Goal: Complete application form

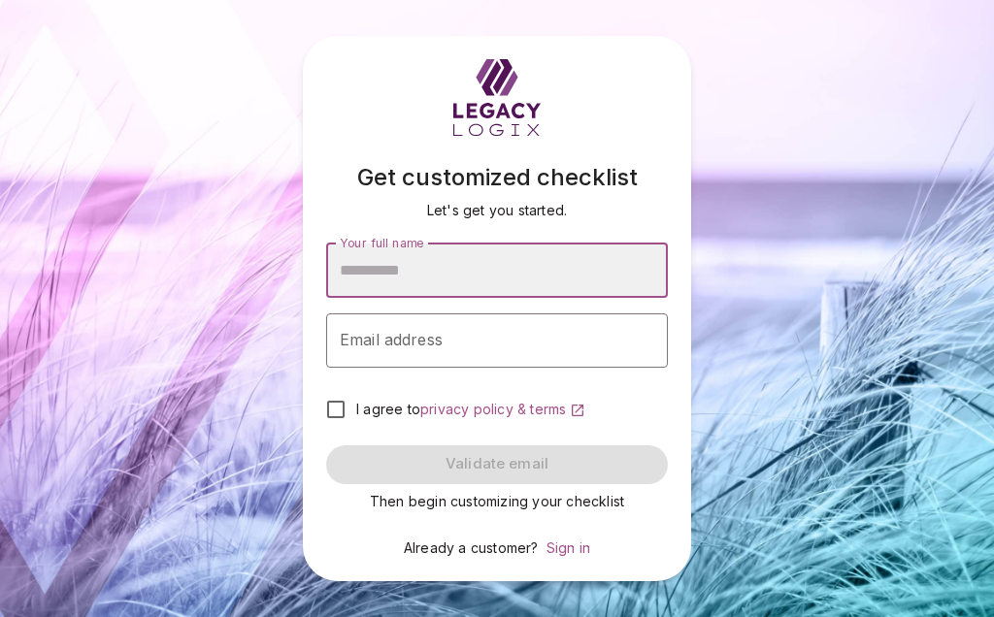
click at [380, 271] on input "Your full name" at bounding box center [497, 271] width 342 height 54
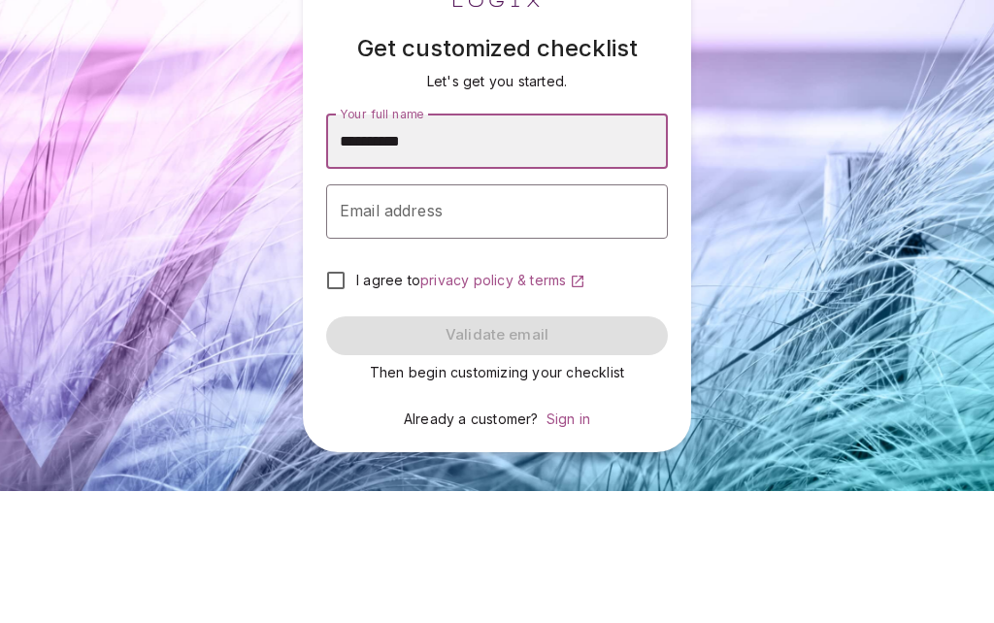
type input "**********"
click at [479, 316] on input "Email address" at bounding box center [497, 343] width 342 height 54
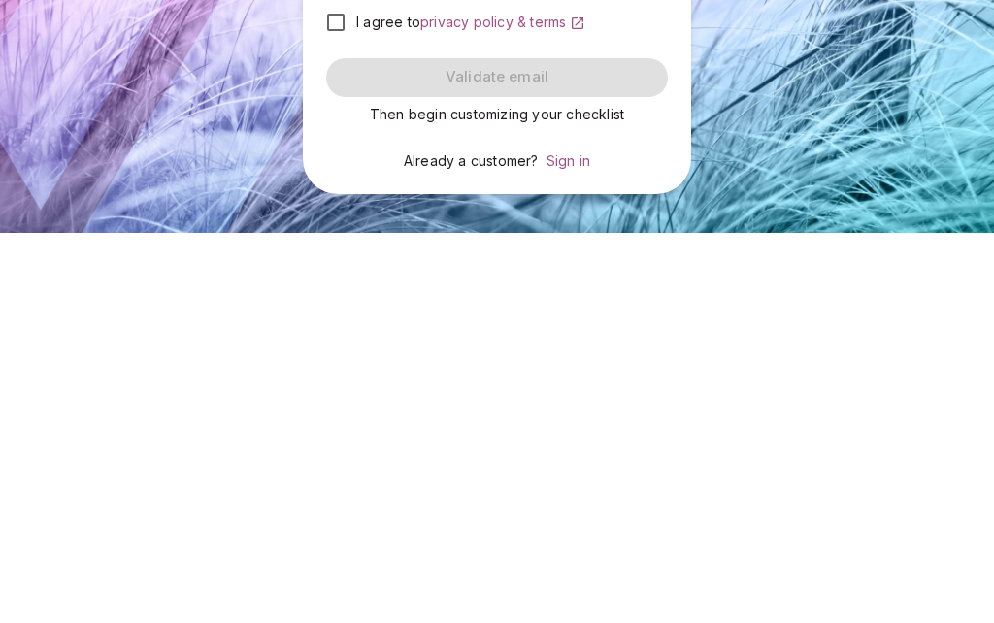
type input "**********"
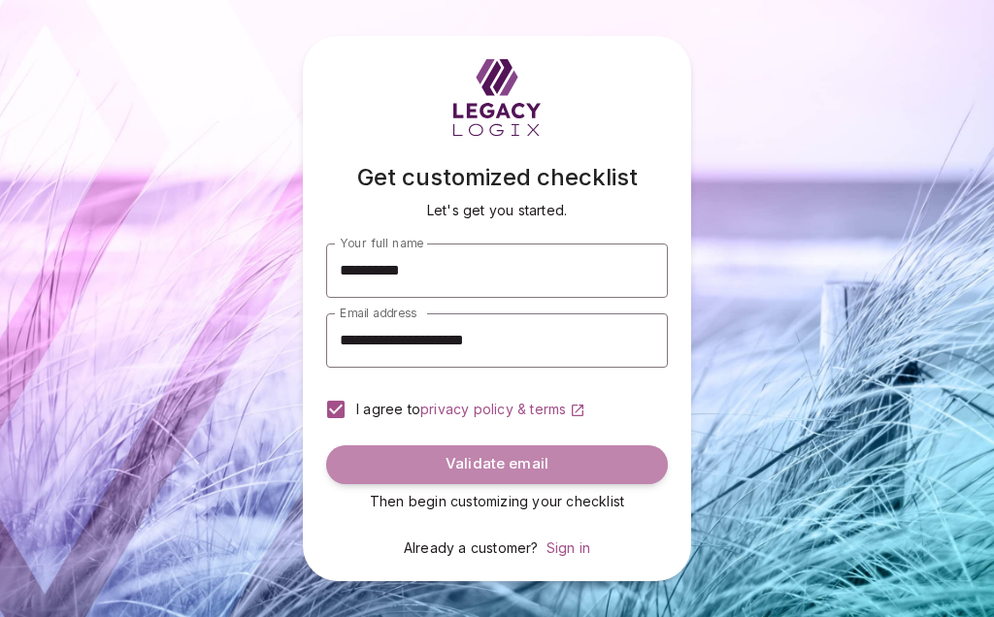
click at [598, 472] on button "Validate email" at bounding box center [497, 465] width 342 height 39
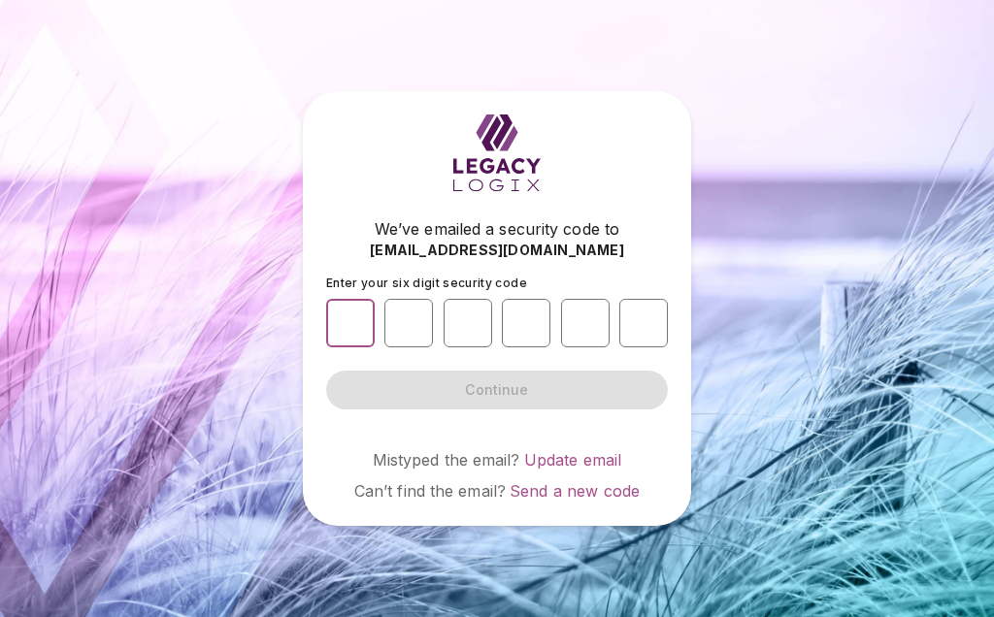
click at [366, 303] on input "number" at bounding box center [350, 323] width 49 height 49
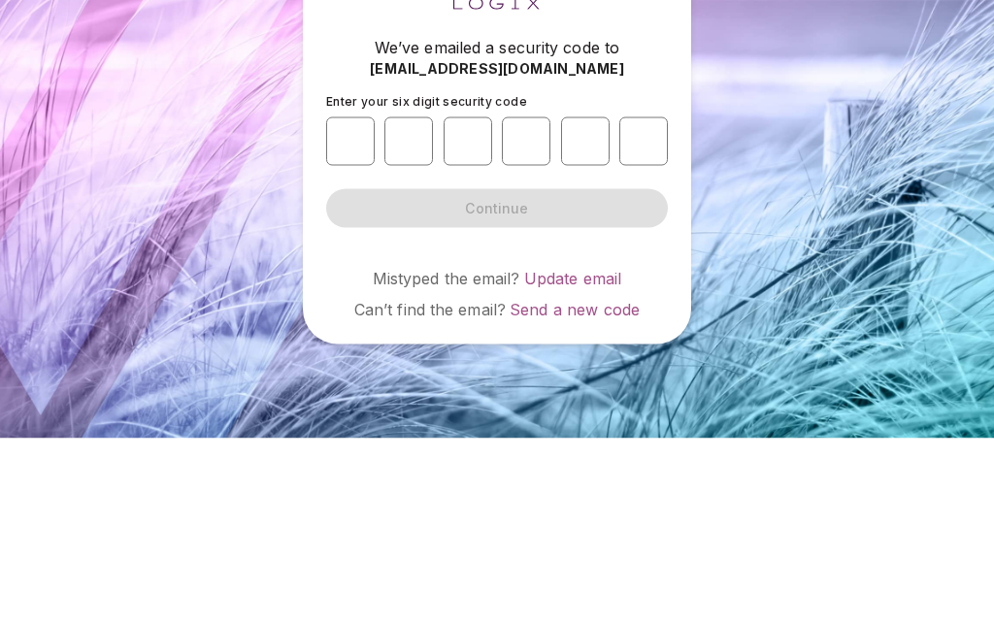
click at [375, 484] on span "Can’t find the email?" at bounding box center [429, 493] width 151 height 19
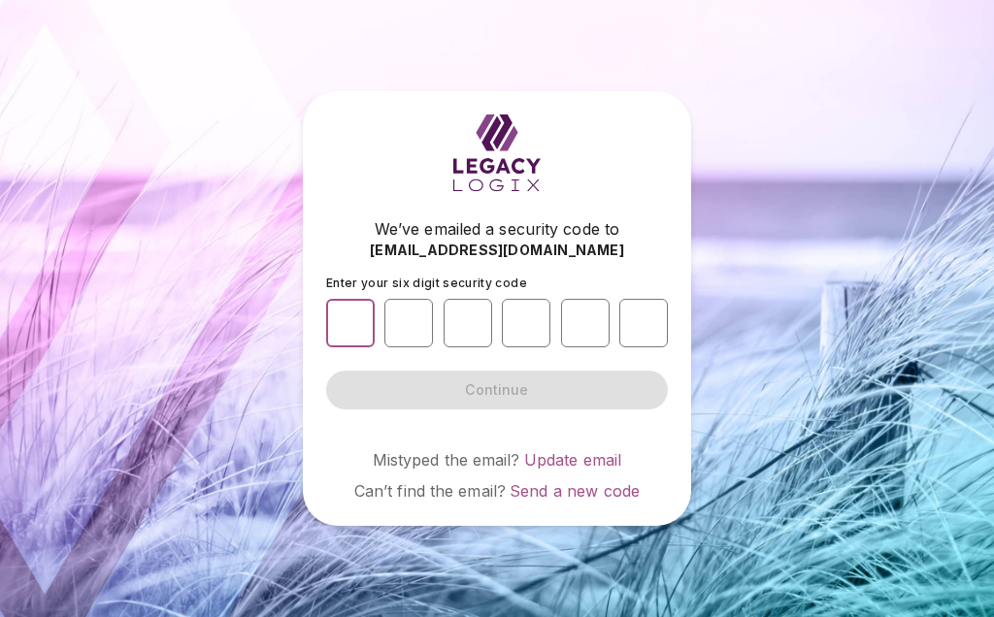
click at [372, 309] on input "number" at bounding box center [350, 323] width 49 height 49
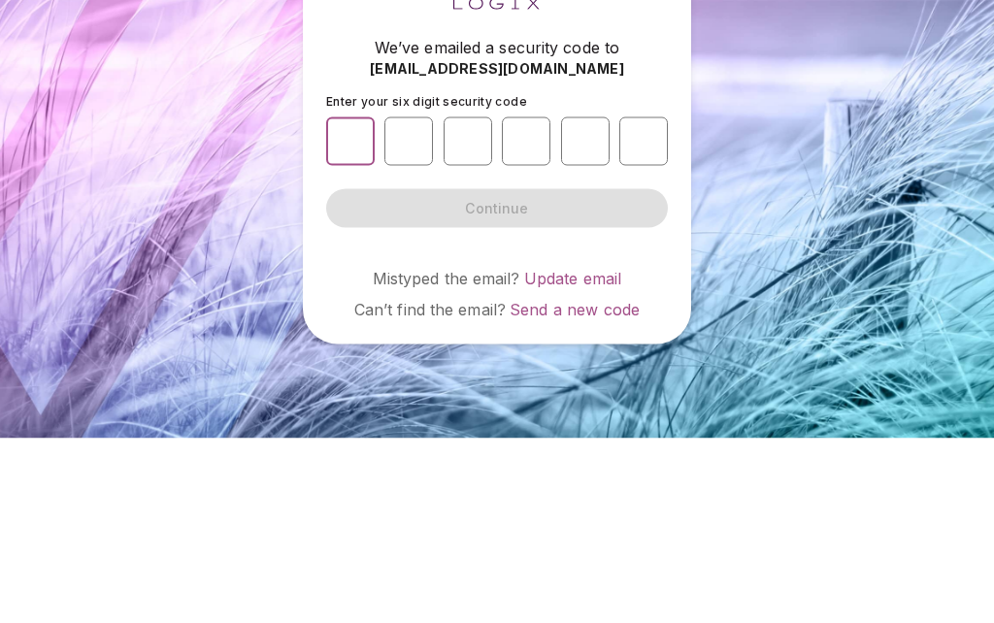
type input "*"
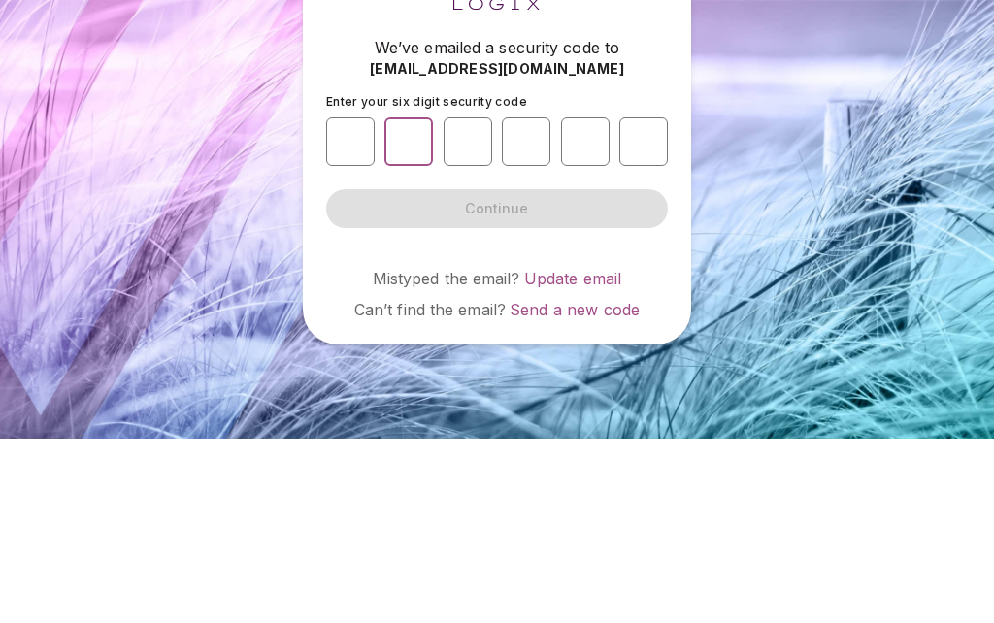
type input "*"
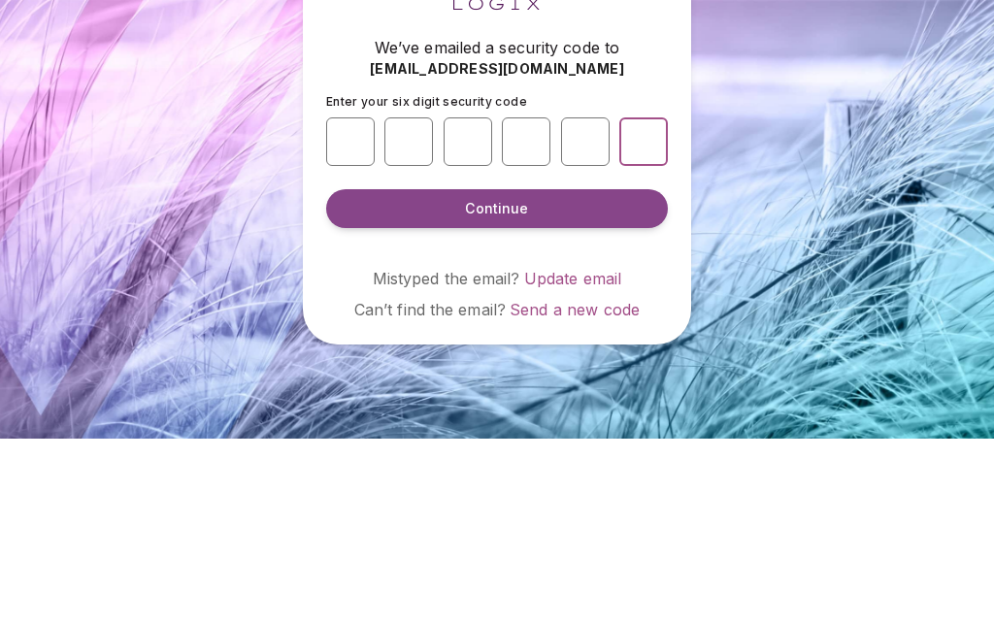
type input "*"
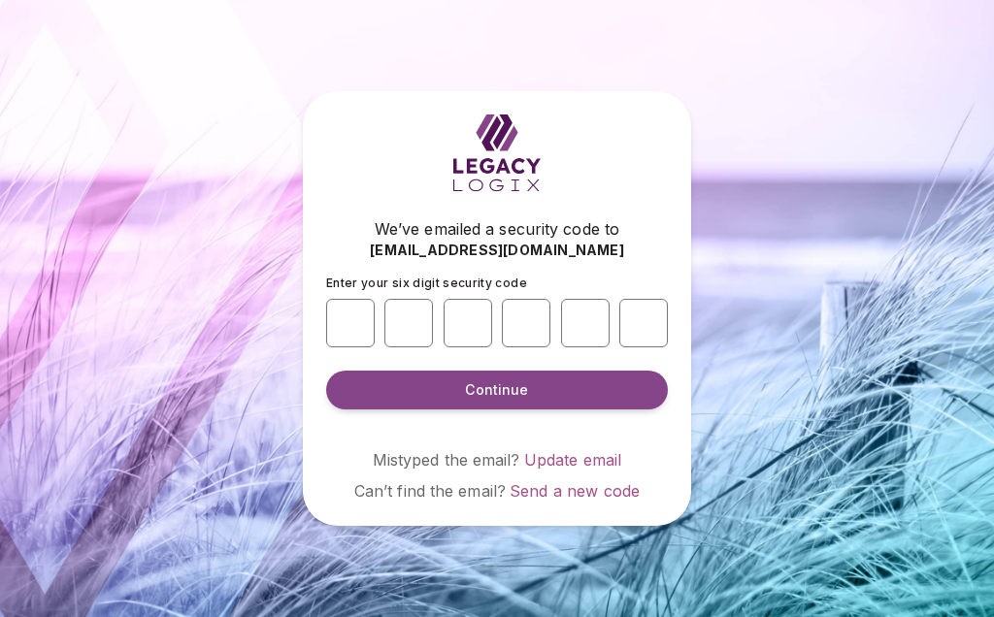
click at [559, 373] on button "Continue" at bounding box center [497, 390] width 342 height 39
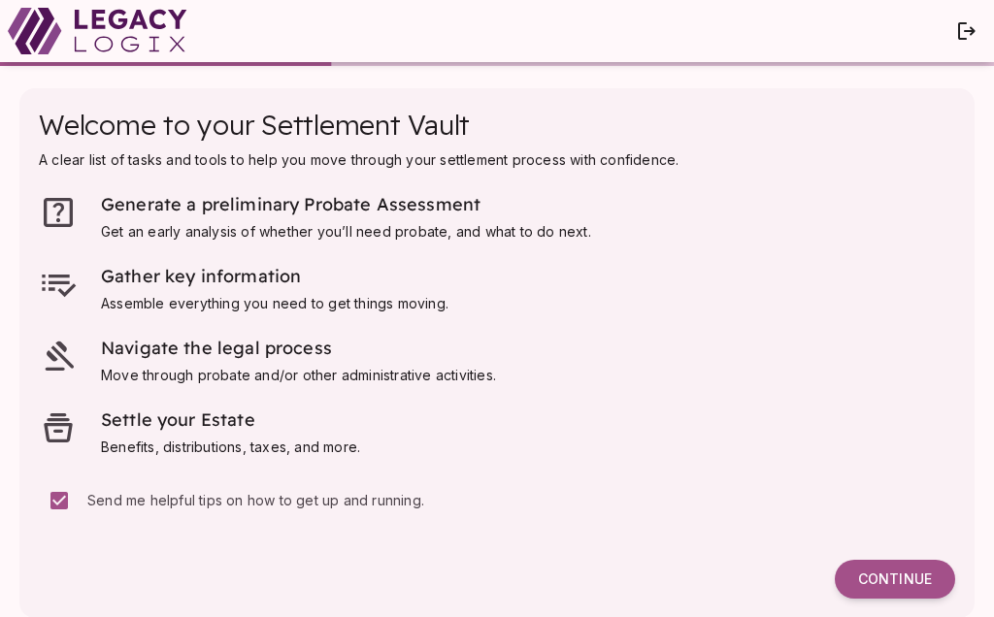
click at [373, 222] on span "Get an early analysis of whether you’ll need probate, and what to do next." at bounding box center [346, 231] width 490 height 19
click at [374, 236] on span "Get an early analysis of whether you’ll need probate, and what to do next." at bounding box center [346, 231] width 490 height 17
click at [916, 566] on button "Continue" at bounding box center [895, 579] width 120 height 39
